Goal: Information Seeking & Learning: Learn about a topic

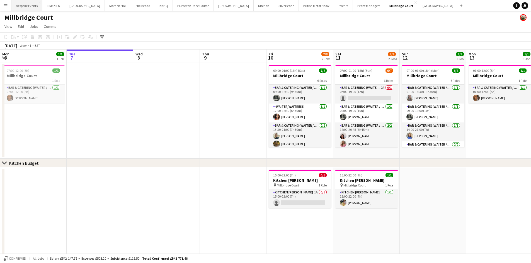
click at [28, 8] on button "Bespoke Events Close" at bounding box center [26, 5] width 31 height 11
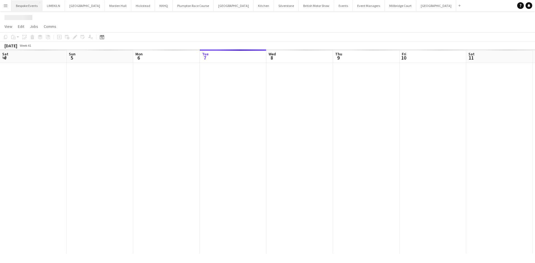
scroll to position [0, 133]
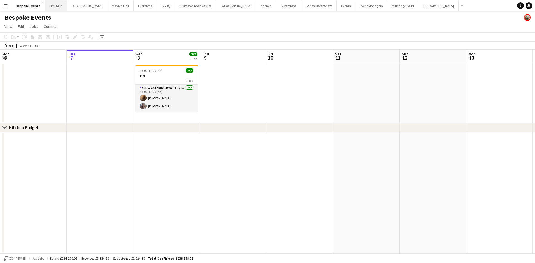
click at [49, 6] on button "LIMEKILN Close" at bounding box center [56, 5] width 23 height 11
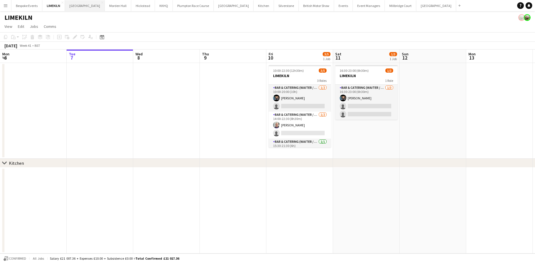
click at [77, 5] on button "[GEOGRAPHIC_DATA] Close" at bounding box center [85, 5] width 40 height 11
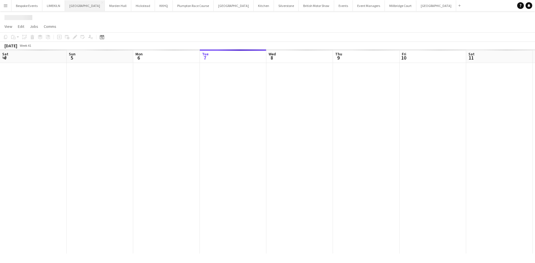
scroll to position [0, 133]
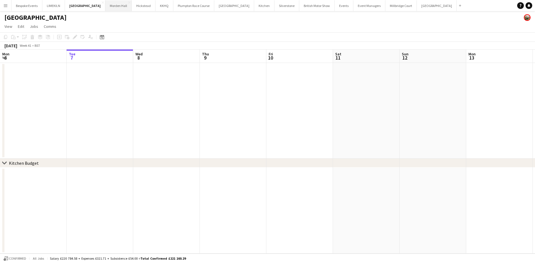
click at [107, 6] on button "[GEOGRAPHIC_DATA] Close" at bounding box center [118, 5] width 26 height 11
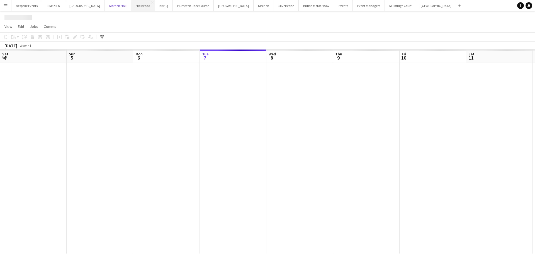
scroll to position [0, 133]
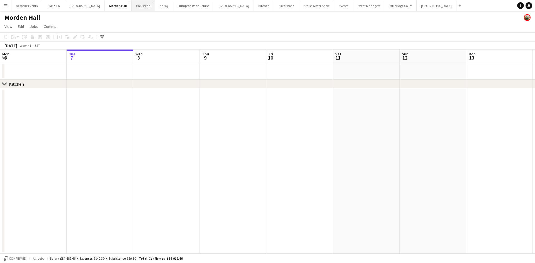
click at [134, 4] on button "Hickstead Close" at bounding box center [144, 5] width 24 height 11
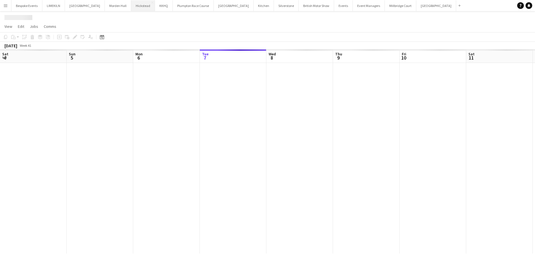
scroll to position [0, 133]
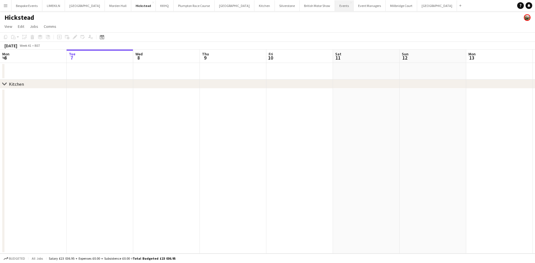
click at [335, 10] on button "Events Close" at bounding box center [344, 5] width 19 height 11
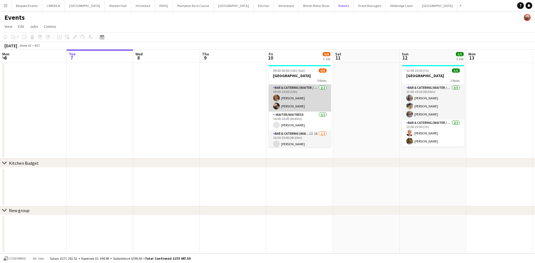
scroll to position [56, 0]
click at [301, 89] on app-card-role "Bar & Catering (Waiter / waitress) 1I 1A [DATE] 16:30-20:40 (4h10m) [PERSON_NAM…" at bounding box center [300, 88] width 62 height 27
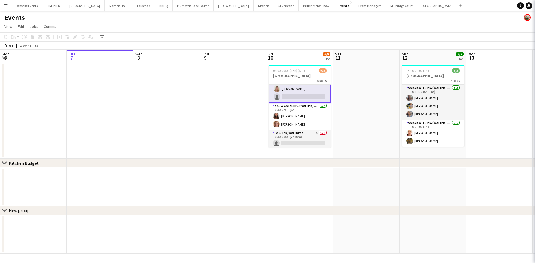
scroll to position [57, 0]
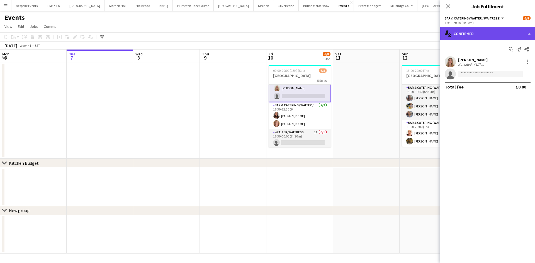
click at [468, 38] on div "single-neutral-actions-check-2 Confirmed" at bounding box center [487, 33] width 95 height 13
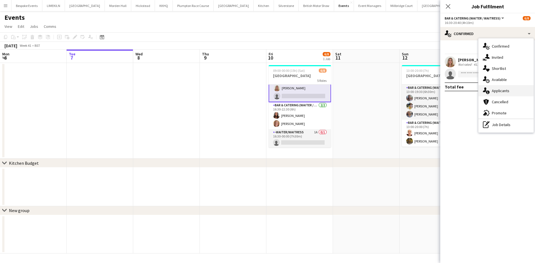
click at [517, 89] on div "single-neutral-actions-information Applicants" at bounding box center [505, 90] width 55 height 11
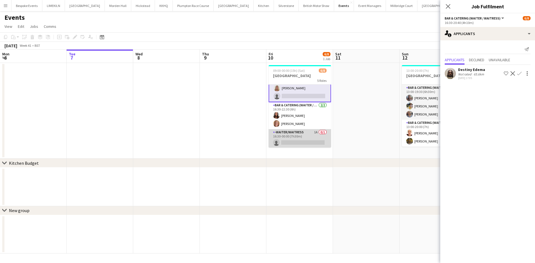
click at [300, 144] on app-card-role "-Waiter/Waitress 1A 0/1 16:30-00:00 (7h30m) single-neutral-actions" at bounding box center [300, 138] width 62 height 19
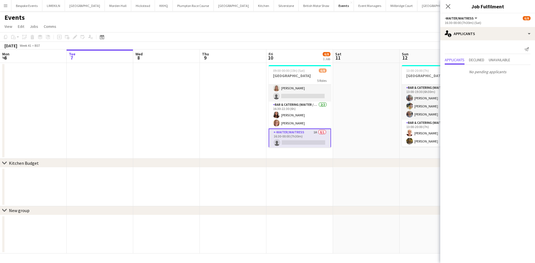
click at [225, 120] on app-date-cell at bounding box center [233, 111] width 67 height 96
